Goal: Check status

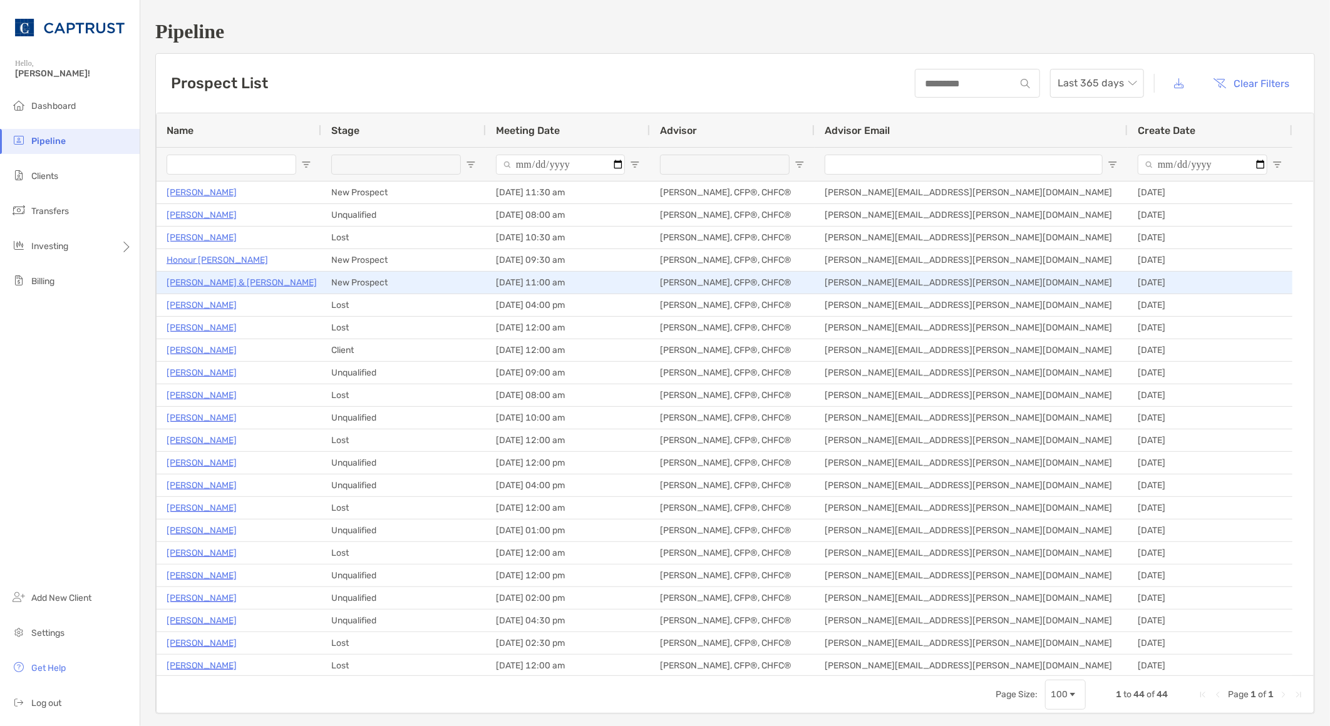
click at [216, 282] on p "[PERSON_NAME] & [PERSON_NAME]" at bounding box center [242, 283] width 150 height 16
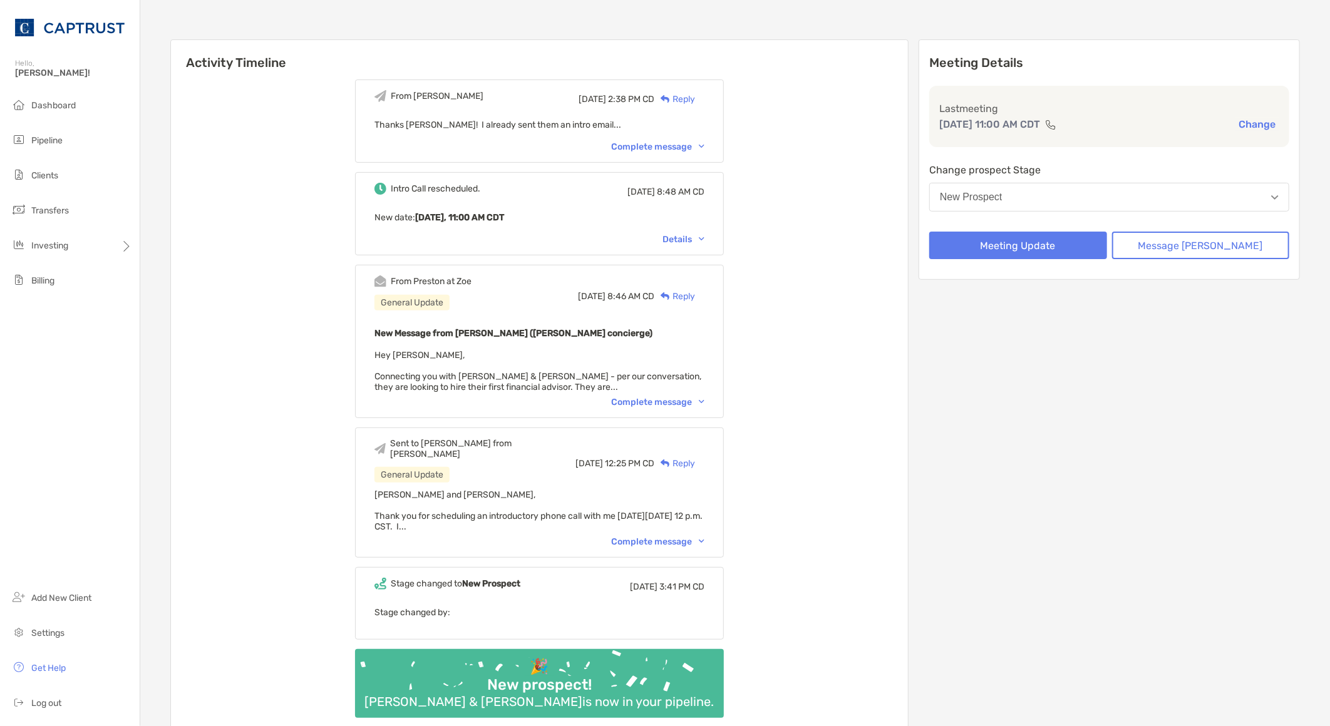
scroll to position [209, 0]
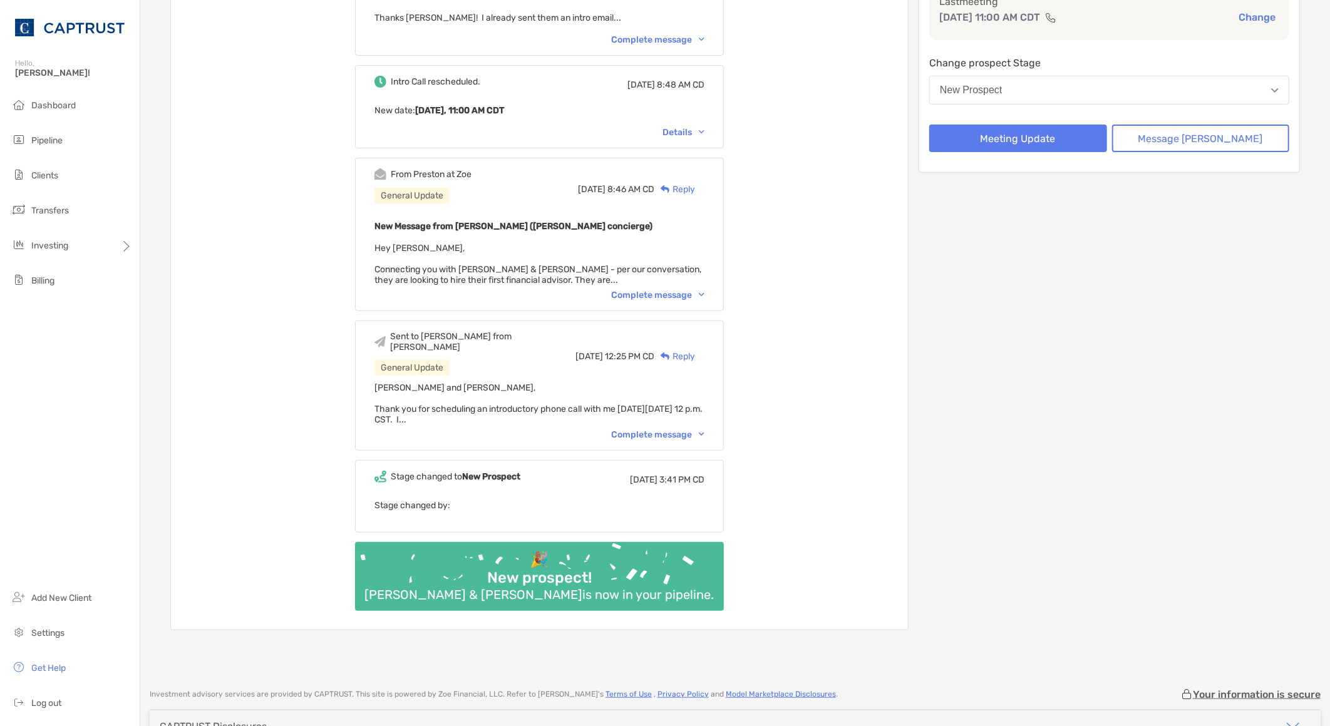
drag, startPoint x: 718, startPoint y: 290, endPoint x: 334, endPoint y: 361, distance: 391.0
click at [704, 290] on div "Complete message" at bounding box center [657, 295] width 93 height 11
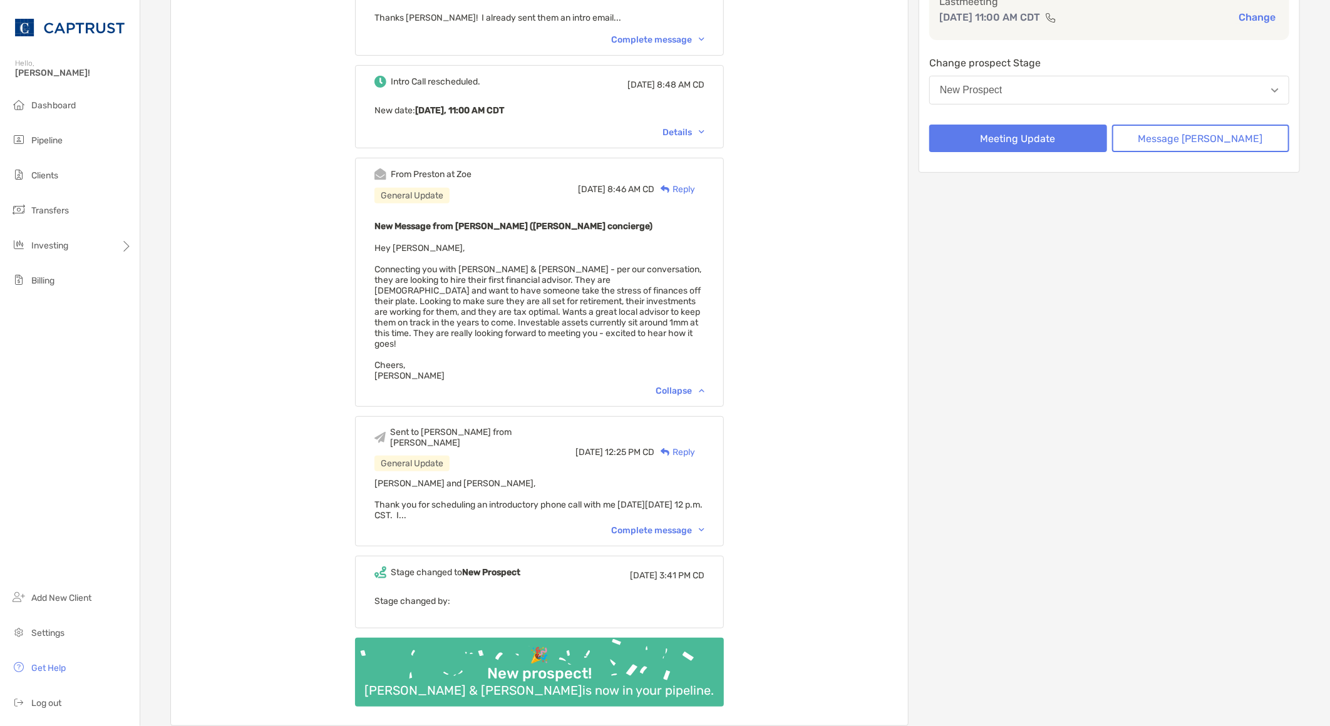
drag, startPoint x: 877, startPoint y: 329, endPoint x: 859, endPoint y: 405, distance: 78.1
click at [879, 329] on div "From [PERSON_NAME][DATE] 2:38 PM CD Reply Thanks [PERSON_NAME]! I already sent …" at bounding box center [539, 344] width 737 height 763
click at [307, 477] on div "From Tiffany Thu, Sep 11 2:38 PM CD Reply Thanks Preston! I already sent them a…" at bounding box center [539, 344] width 737 height 763
drag, startPoint x: 987, startPoint y: 545, endPoint x: 991, endPoint y: 534, distance: 12.7
click at [988, 542] on div "Meeting Details Last meeting Sep 25, 11:00 AM CDT Change Change prospect Stage …" at bounding box center [1109, 329] width 381 height 794
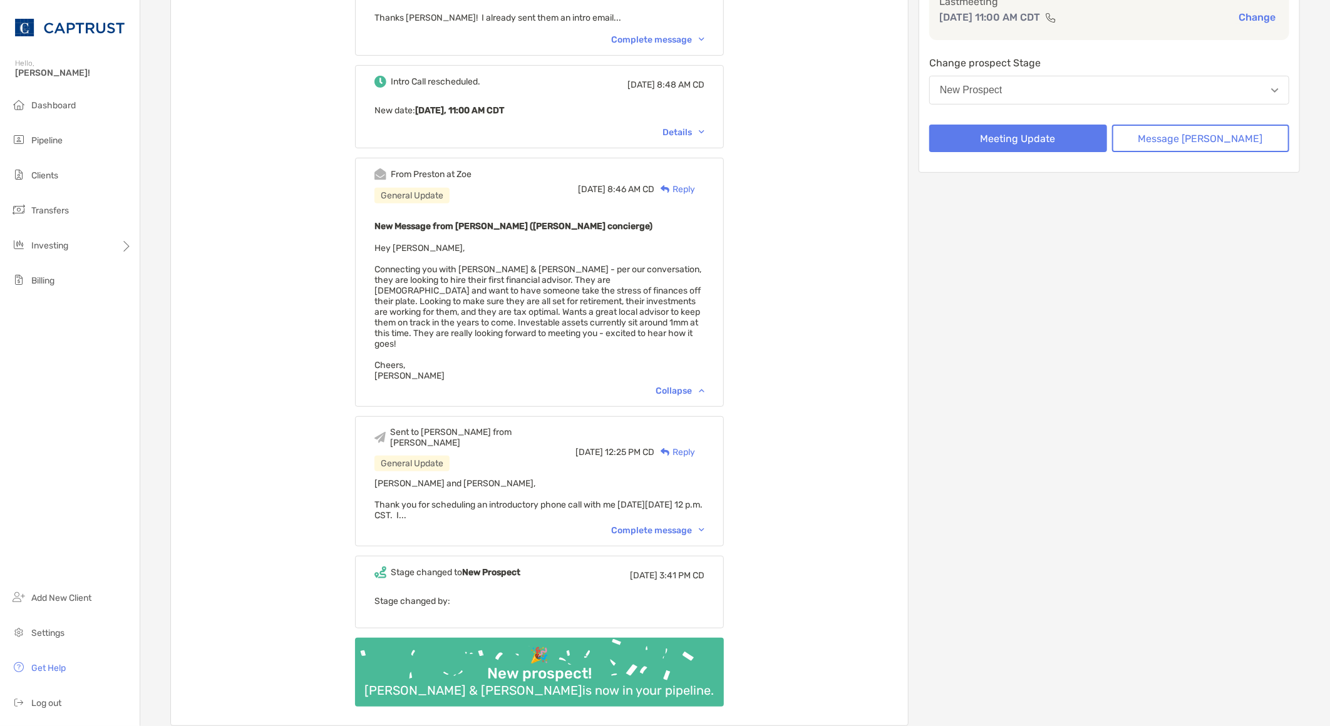
click at [1226, 483] on div "Meeting Details Last meeting Sep 25, 11:00 AM CDT Change Change prospect Stage …" at bounding box center [1109, 329] width 381 height 794
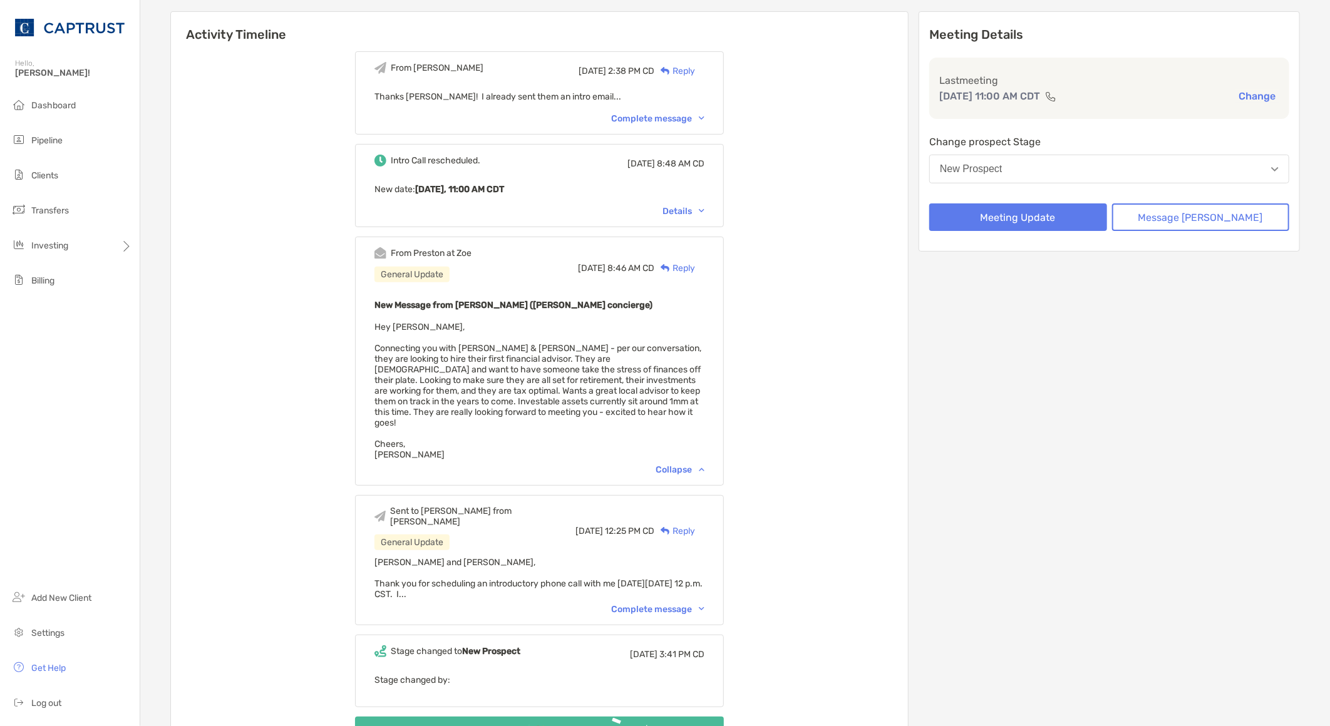
scroll to position [0, 0]
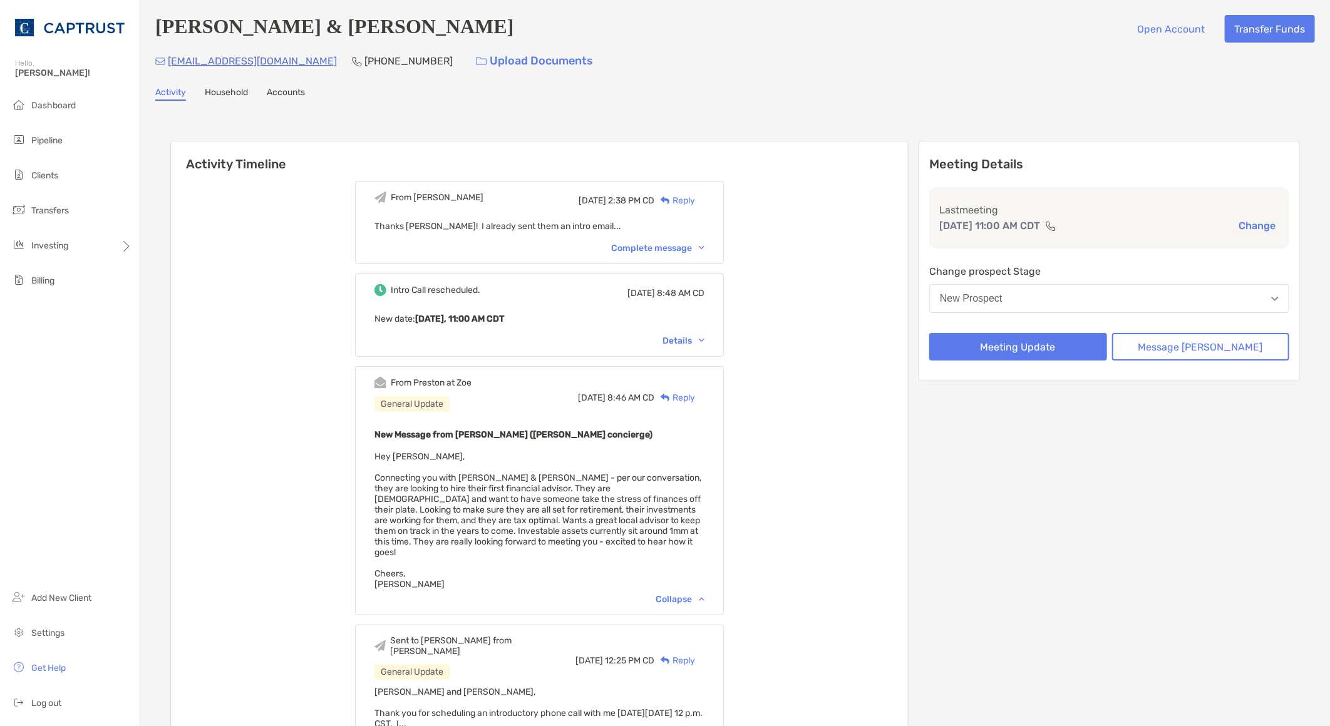
click at [1095, 544] on div "Meeting Details Last meeting Sep 25, 11:00 AM CDT Change Change prospect Stage …" at bounding box center [1109, 538] width 381 height 794
click at [821, 599] on div "From Tiffany Thu, Sep 11 2:38 PM CD Reply Thanks Preston! I already sent them a…" at bounding box center [539, 553] width 737 height 763
